Goal: Information Seeking & Learning: Learn about a topic

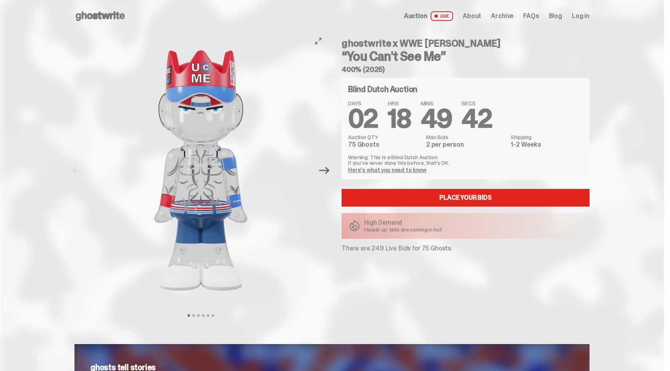
click at [330, 173] on icon "Next" at bounding box center [324, 170] width 10 height 10
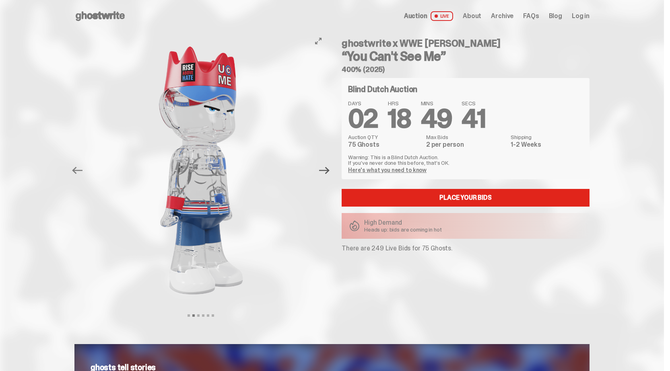
click at [330, 171] on icon "Next" at bounding box center [324, 170] width 10 height 10
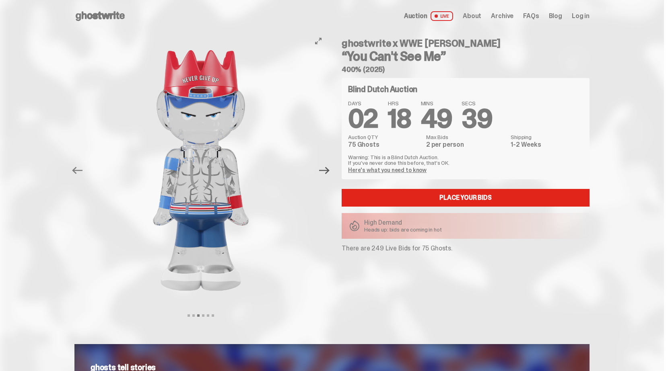
click at [330, 171] on icon "Next" at bounding box center [324, 170] width 10 height 7
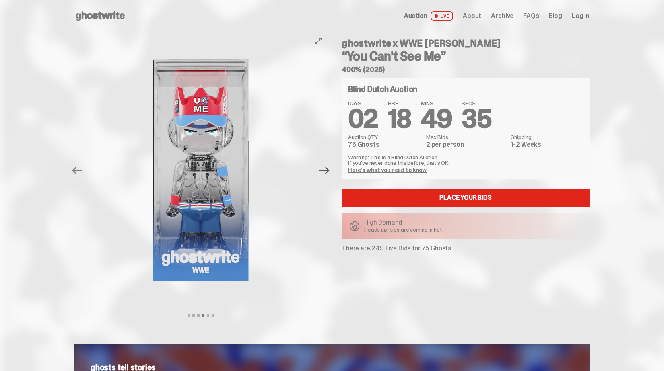
click at [330, 170] on icon "Next" at bounding box center [324, 170] width 10 height 10
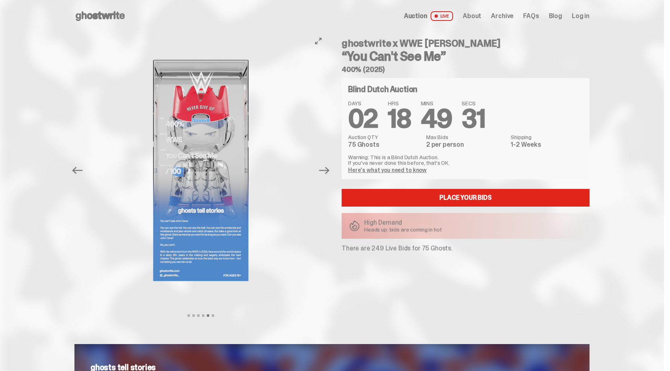
click at [178, 172] on img at bounding box center [200, 170] width 221 height 277
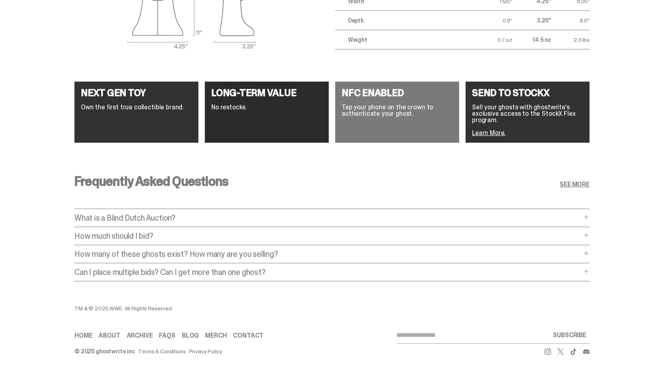
scroll to position [1469, 0]
click at [133, 232] on p "How much should I bid?" at bounding box center [327, 236] width 507 height 8
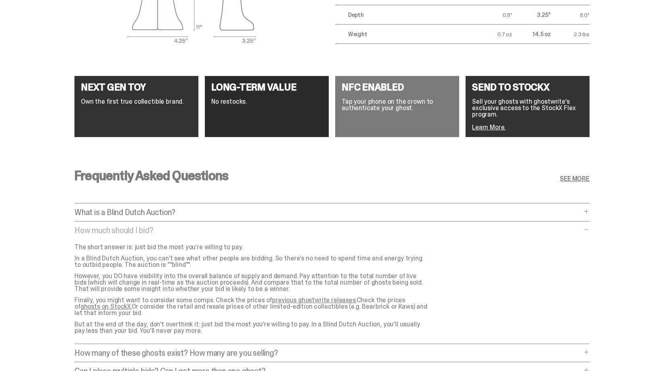
scroll to position [1509, 0]
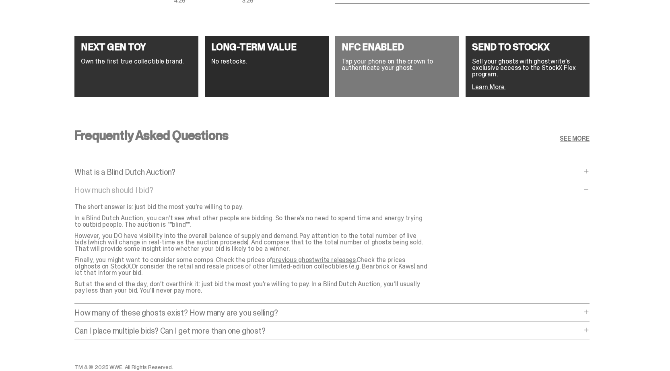
click at [310, 258] on link "previous ghostwrite releases." at bounding box center [314, 260] width 84 height 8
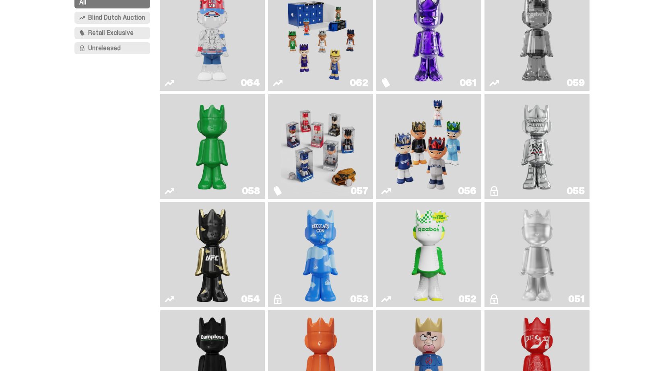
scroll to position [121, 0]
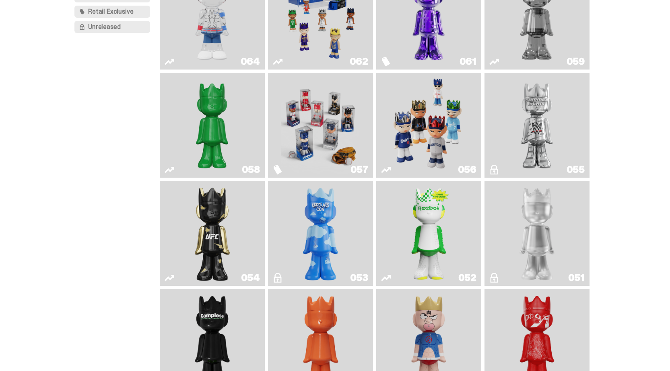
click at [519, 233] on img "LLLoyalty" at bounding box center [537, 233] width 43 height 99
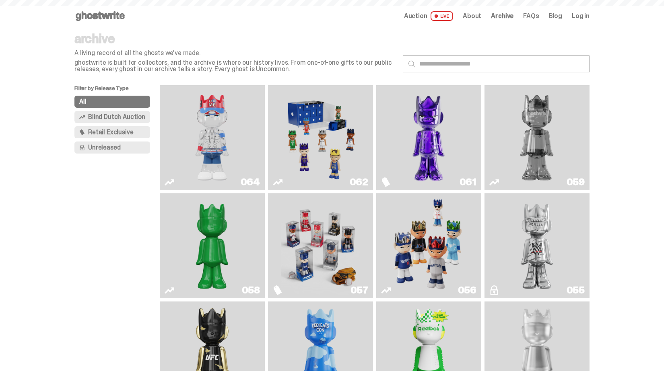
scroll to position [121, 0]
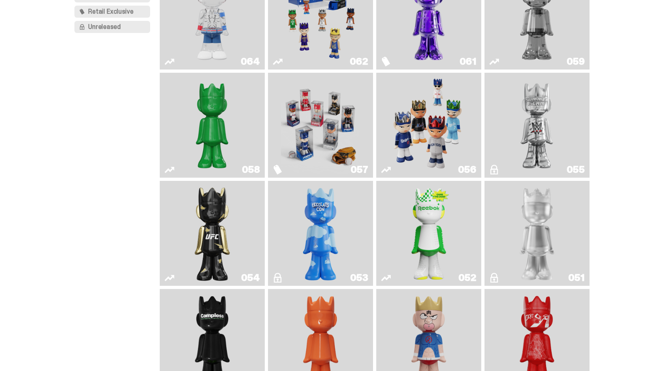
click at [314, 230] on img "ghooooost" at bounding box center [320, 233] width 43 height 99
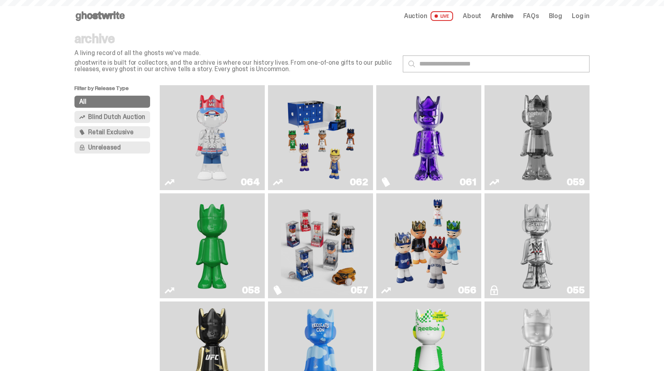
scroll to position [121, 0]
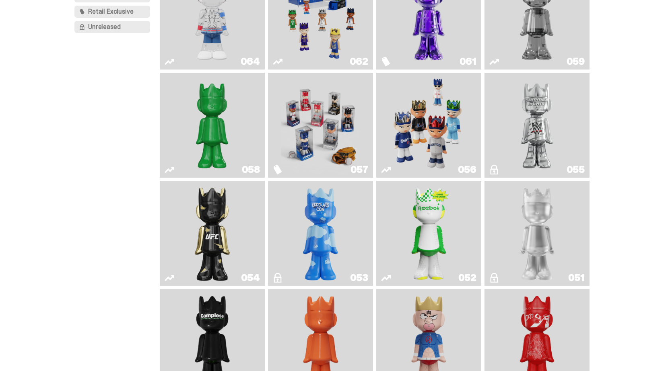
click at [190, 219] on link "054" at bounding box center [212, 233] width 95 height 99
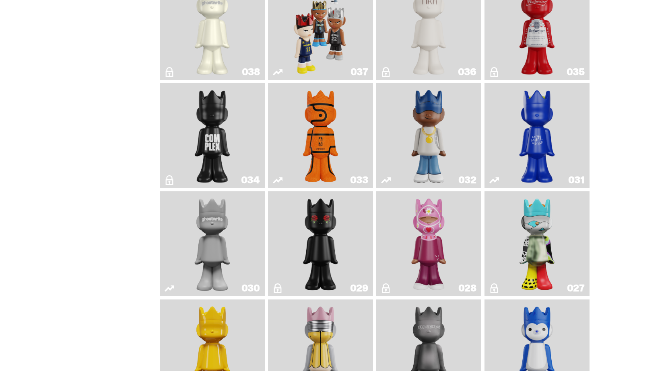
scroll to position [765, 0]
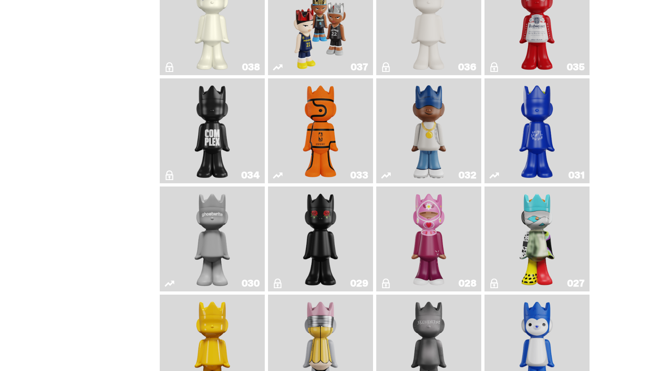
click at [214, 236] on img "One" at bounding box center [213, 239] width 56 height 99
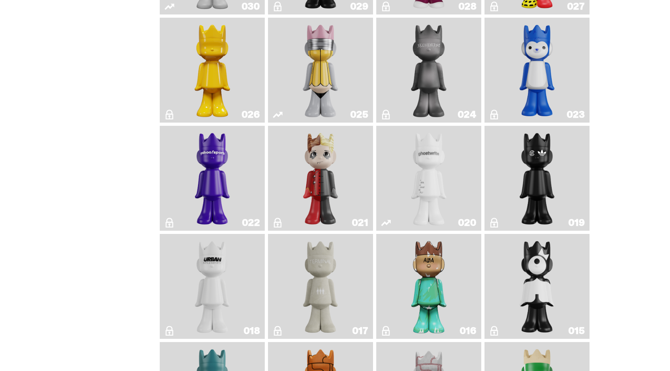
scroll to position [1086, 0]
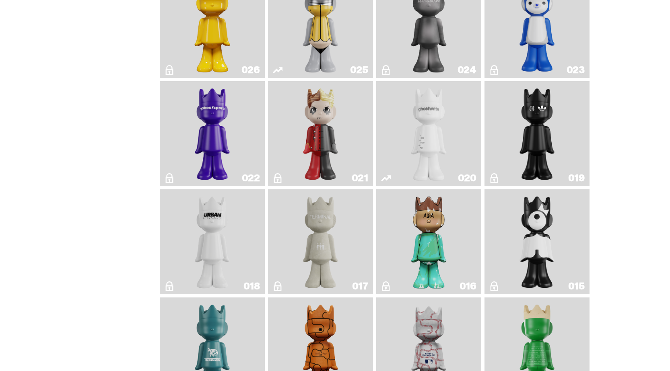
click at [212, 239] on img "U.N. (Black & White)" at bounding box center [212, 242] width 43 height 99
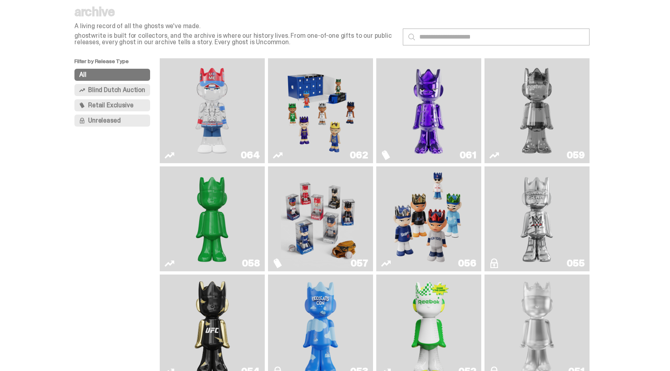
scroll to position [80, 0]
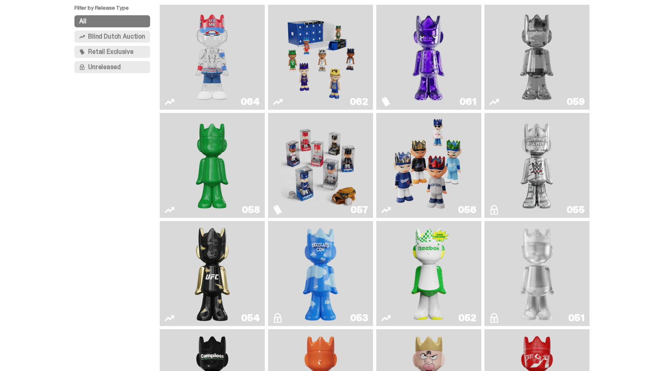
click at [450, 68] on img "Fantasy" at bounding box center [428, 57] width 79 height 99
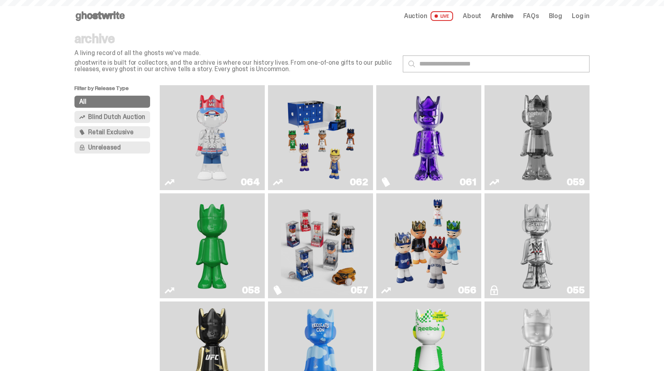
scroll to position [80, 0]
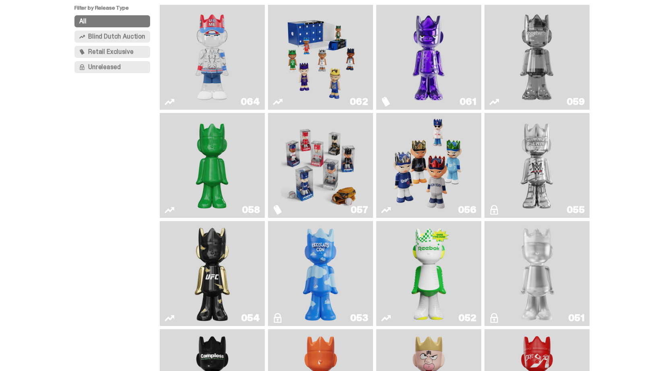
click at [506, 51] on img "Two" at bounding box center [536, 57] width 79 height 99
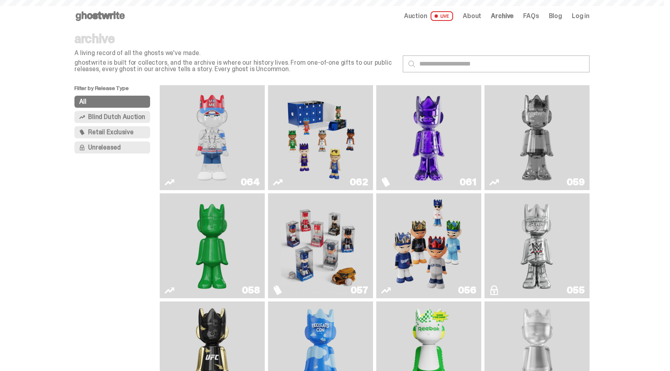
scroll to position [80, 0]
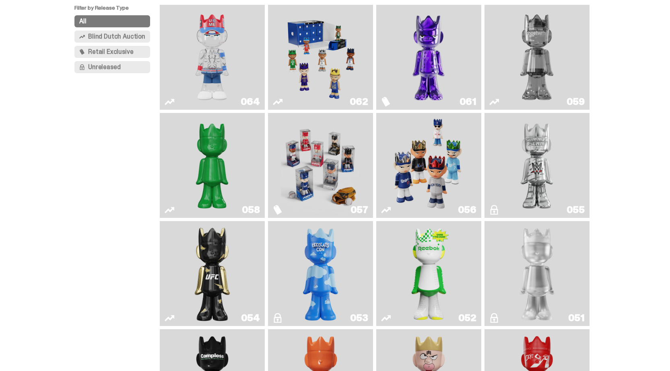
click at [213, 159] on img "Schrödinger's ghost: Sunday Green" at bounding box center [212, 165] width 79 height 99
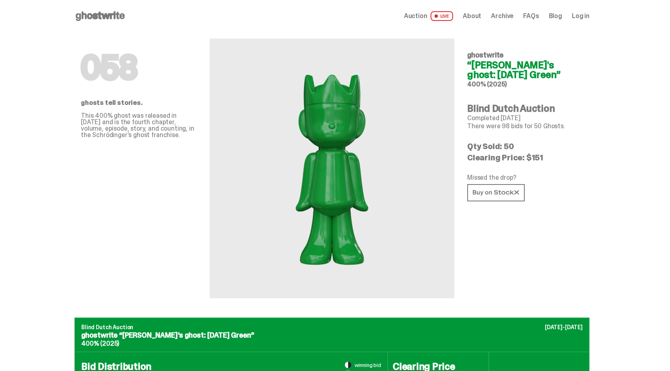
scroll to position [80, 0]
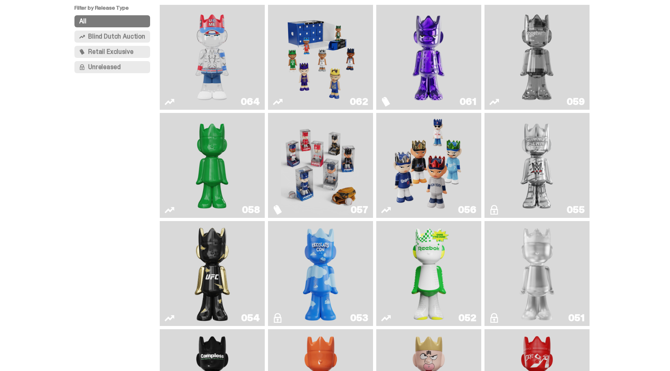
click at [509, 164] on img "I Was There SummerSlam" at bounding box center [536, 165] width 79 height 99
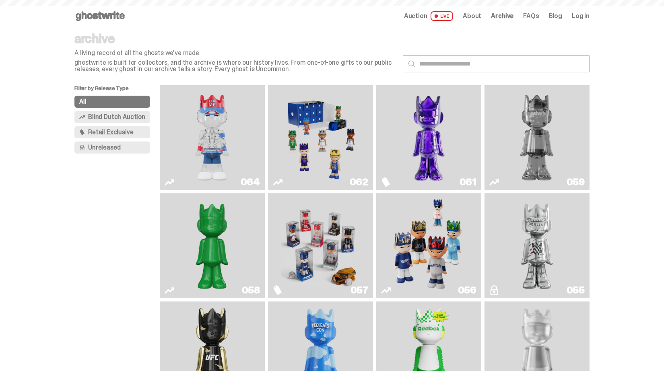
scroll to position [80, 0]
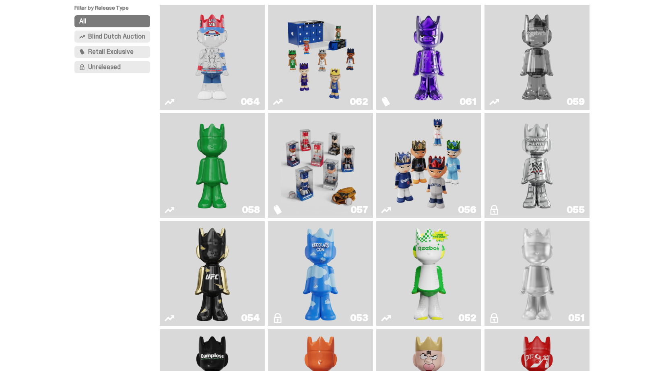
click at [197, 148] on img "Schrödinger's ghost: Sunday Green" at bounding box center [212, 165] width 79 height 99
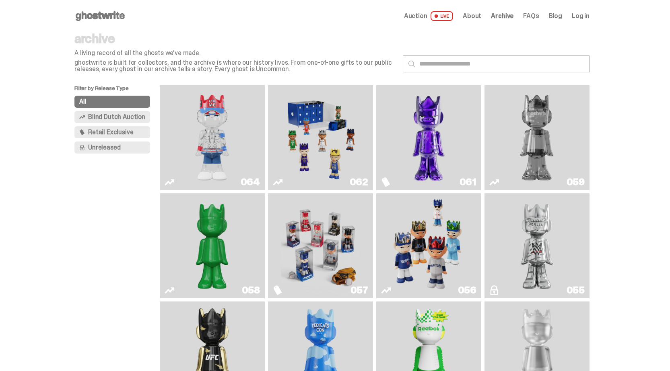
click at [216, 142] on img "You Can't See Me" at bounding box center [212, 138] width 79 height 99
